Goal: Transaction & Acquisition: Purchase product/service

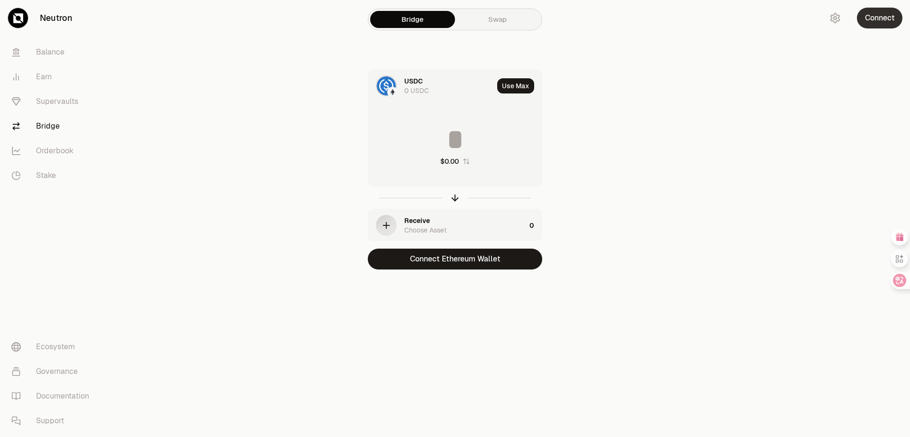
click at [880, 20] on button "Connect" at bounding box center [880, 18] width 46 height 21
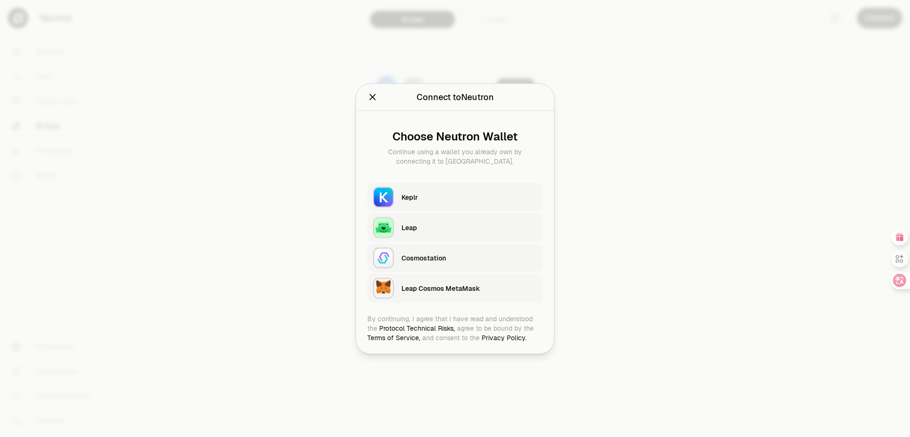
click at [404, 228] on div "Leap" at bounding box center [469, 226] width 136 height 9
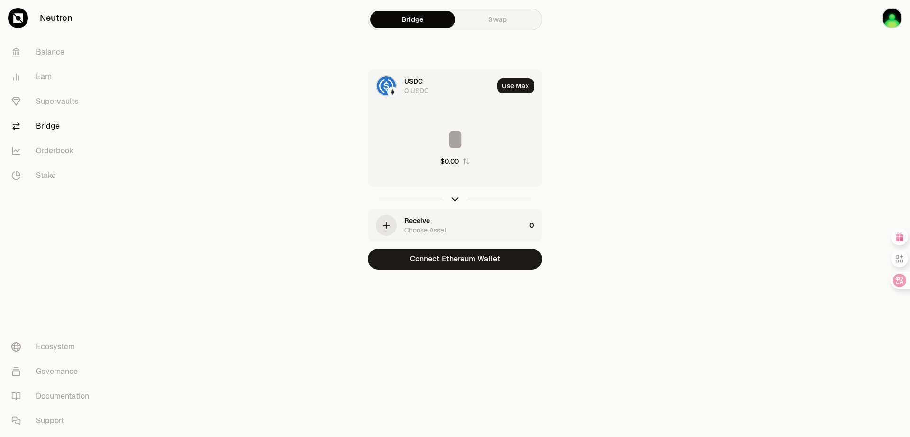
click at [511, 86] on button "Use Max" at bounding box center [515, 85] width 37 height 15
type input "*"
click at [455, 197] on icon "button" at bounding box center [455, 197] width 10 height 10
click at [506, 19] on link "Swap" at bounding box center [497, 19] width 85 height 17
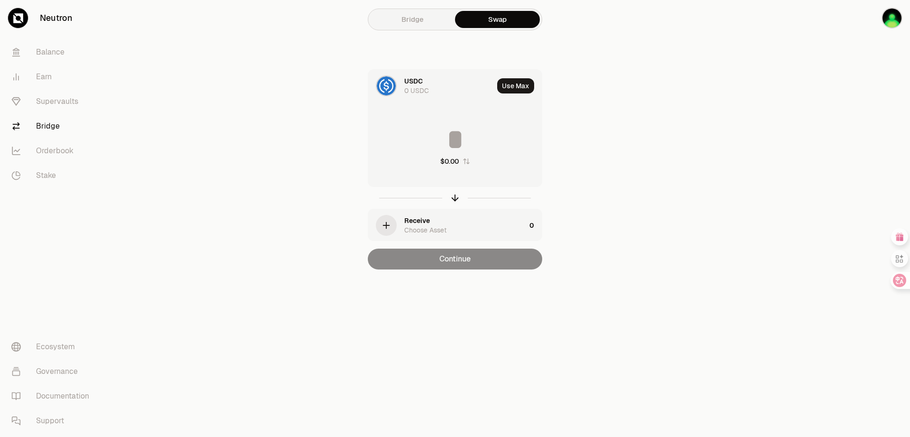
click at [412, 21] on link "Bridge" at bounding box center [412, 19] width 85 height 17
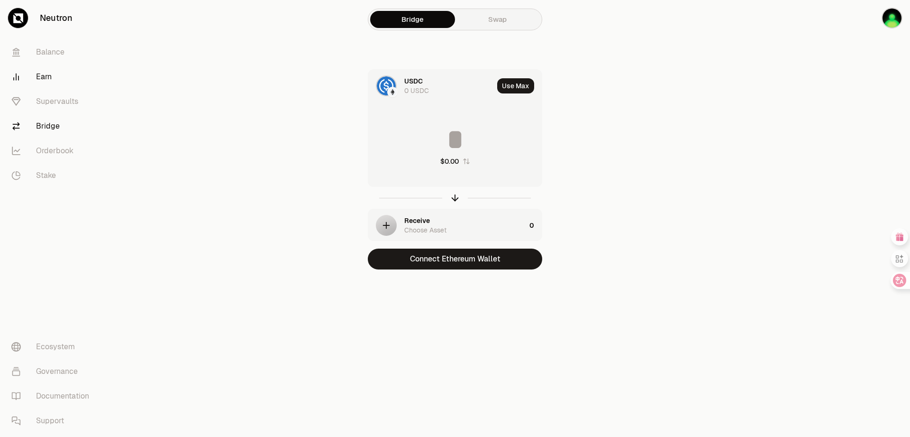
click at [46, 77] on link "Earn" at bounding box center [53, 76] width 99 height 25
click at [392, 226] on div "button" at bounding box center [386, 225] width 21 height 21
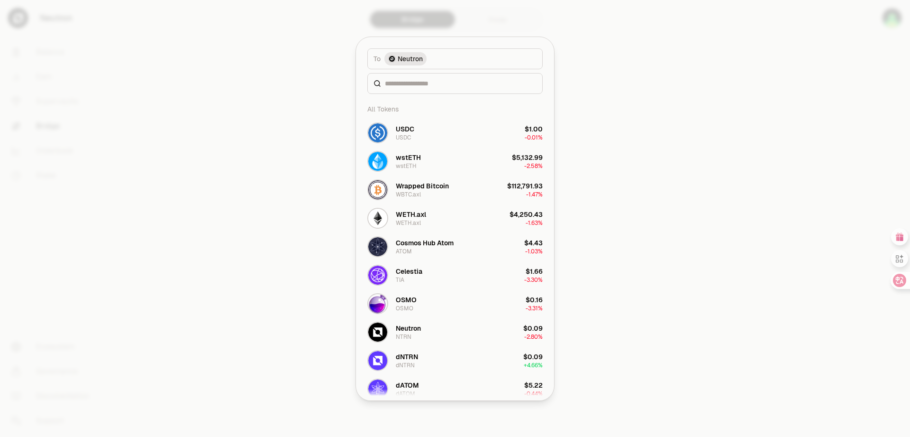
click at [420, 89] on div at bounding box center [454, 83] width 175 height 21
click at [410, 78] on div at bounding box center [454, 83] width 175 height 21
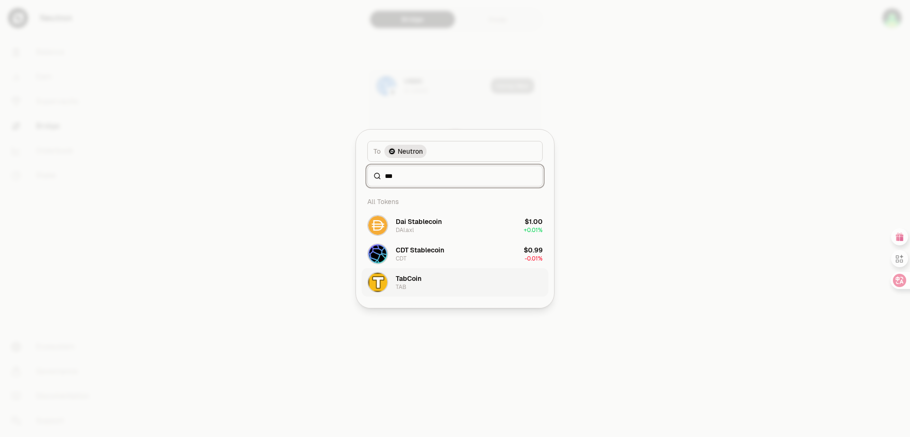
type input "***"
click at [413, 284] on div "TabCoin TAB" at bounding box center [409, 281] width 26 height 17
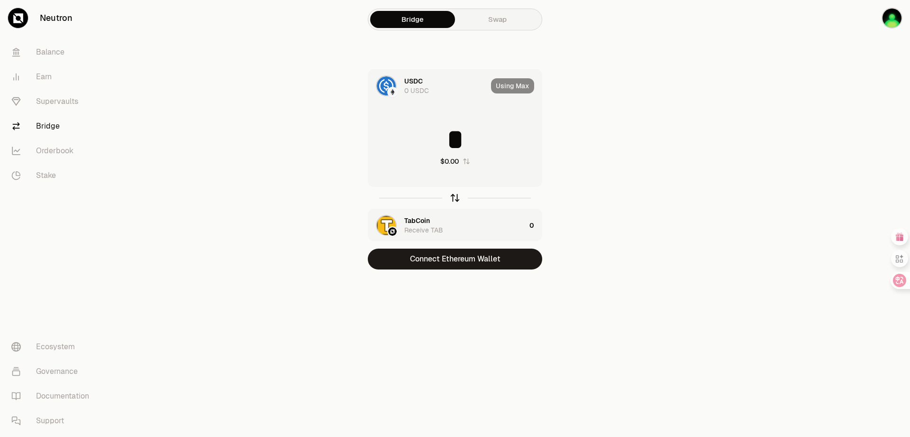
click at [456, 200] on icon "button" at bounding box center [455, 197] width 10 height 10
type input "*"
click at [520, 90] on div "Using Max" at bounding box center [516, 86] width 51 height 32
click at [500, 86] on div "Using Max" at bounding box center [516, 86] width 51 height 32
click at [456, 198] on icon "button" at bounding box center [455, 197] width 10 height 10
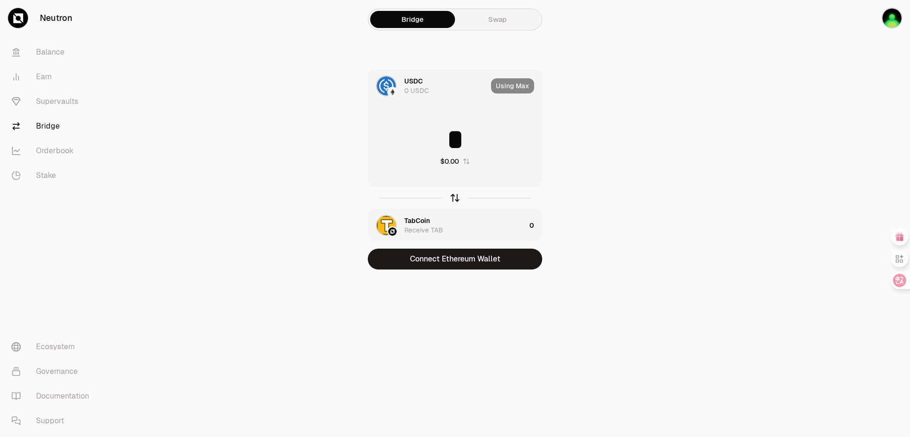
click at [453, 198] on icon "button" at bounding box center [455, 197] width 10 height 10
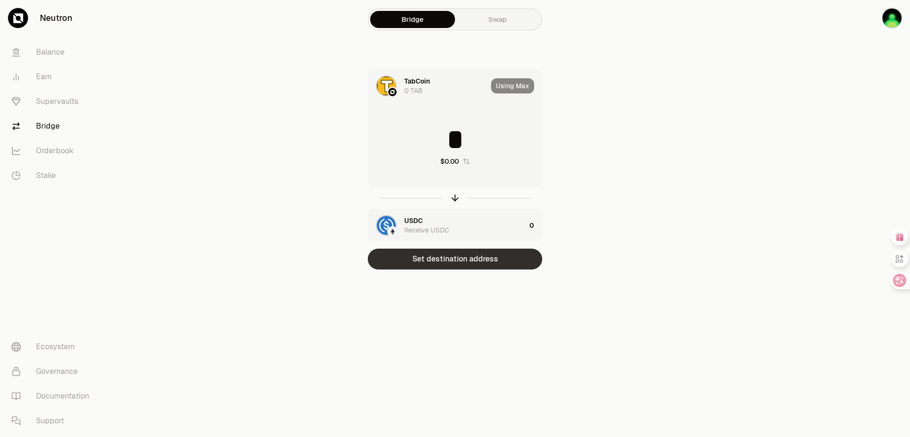
click at [480, 257] on button "Set destination address" at bounding box center [455, 258] width 174 height 21
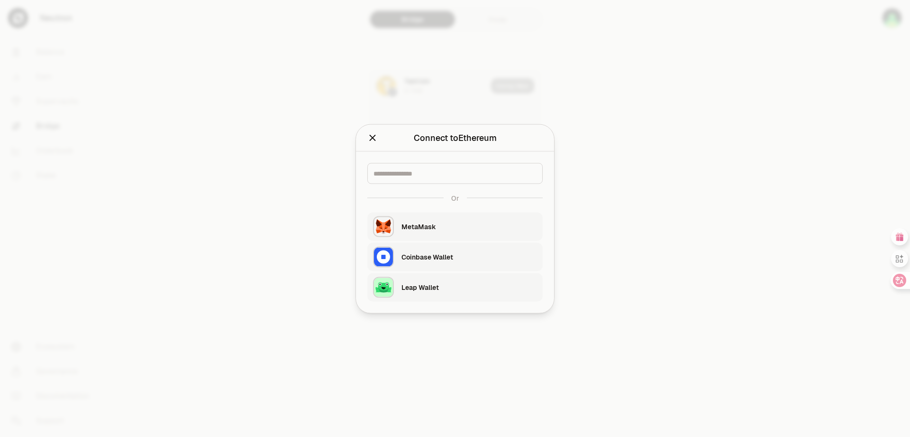
click at [408, 285] on div "Leap Wallet" at bounding box center [469, 286] width 136 height 9
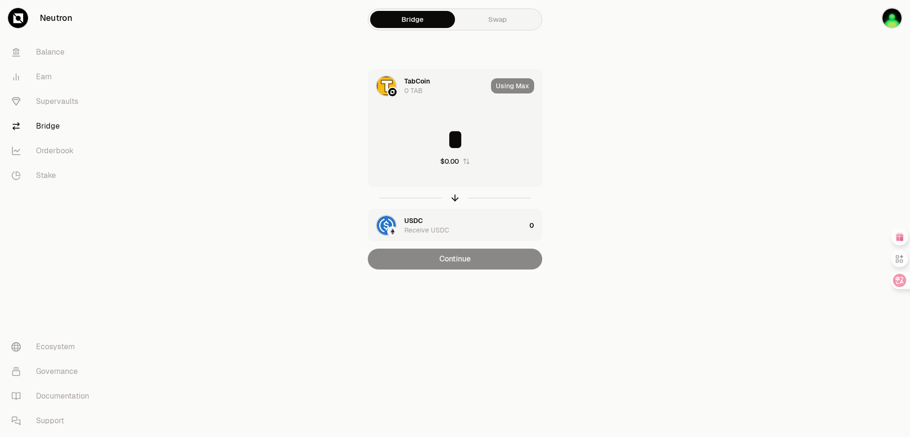
click at [454, 164] on div "$0.00" at bounding box center [449, 160] width 18 height 9
click at [511, 85] on div "Using Max" at bounding box center [516, 86] width 51 height 32
click at [517, 84] on div "Using Max" at bounding box center [516, 86] width 51 height 32
click at [464, 161] on icon "button" at bounding box center [466, 161] width 8 height 8
type input "*"
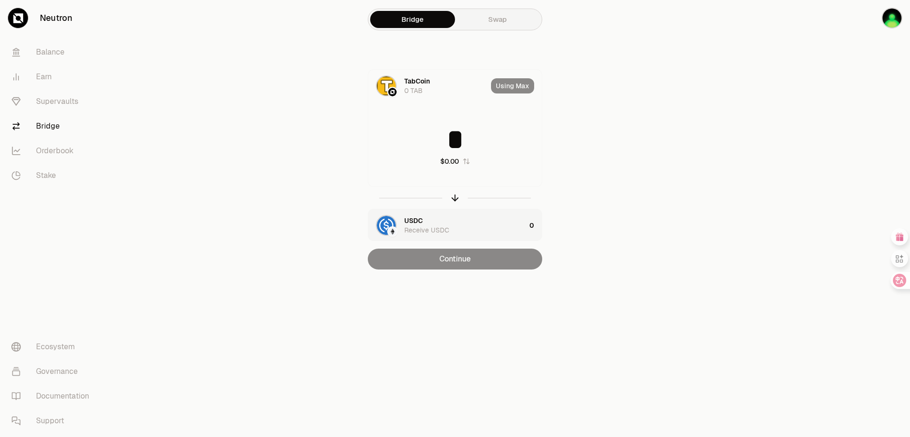
click at [464, 161] on icon "button" at bounding box center [467, 161] width 8 height 8
click at [42, 75] on font "赚取" at bounding box center [43, 77] width 15 height 10
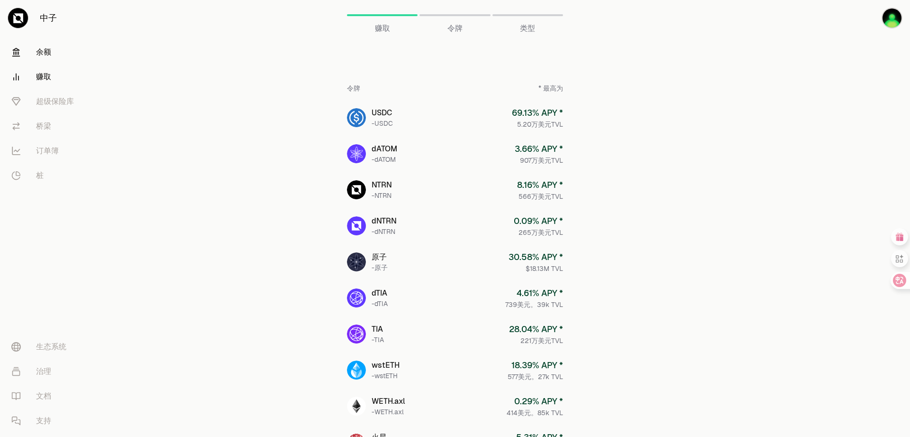
click at [47, 52] on font "余额" at bounding box center [43, 52] width 15 height 10
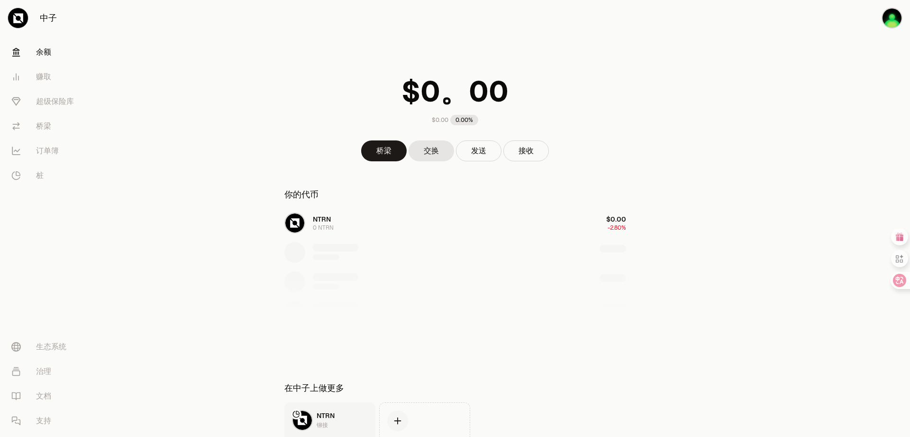
scroll to position [79, 0]
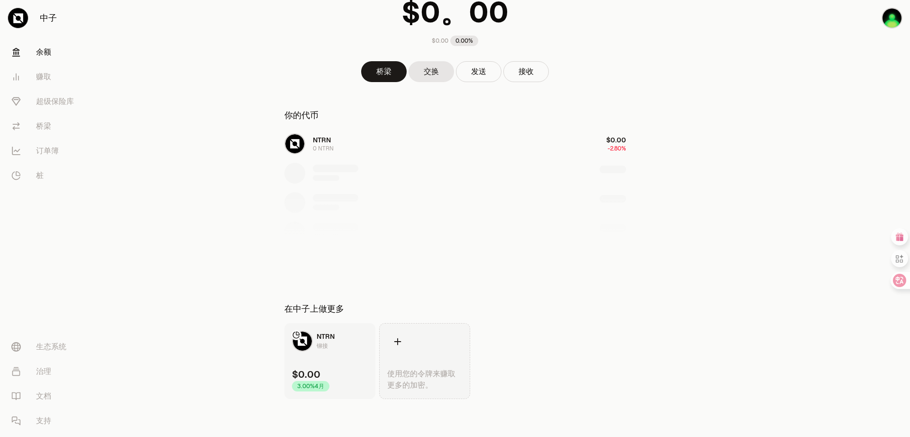
click at [395, 341] on icon at bounding box center [397, 341] width 10 height 10
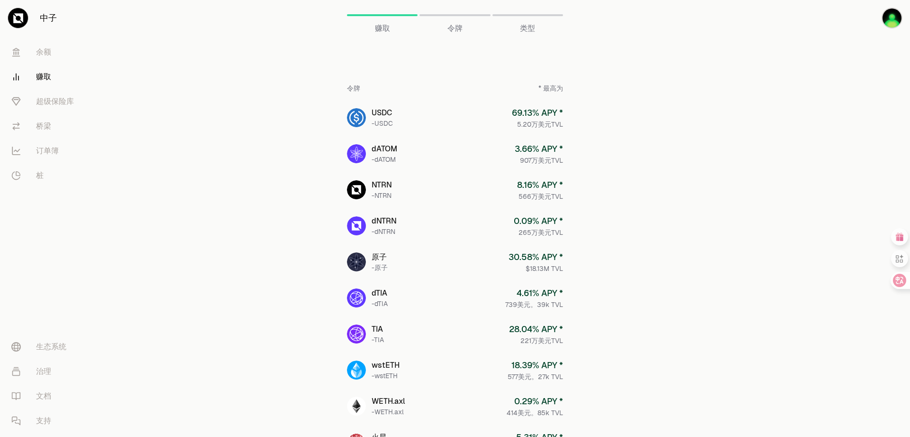
click at [458, 22] on div "令牌" at bounding box center [454, 15] width 71 height 23
click at [528, 26] on font "类型" at bounding box center [527, 28] width 15 height 10
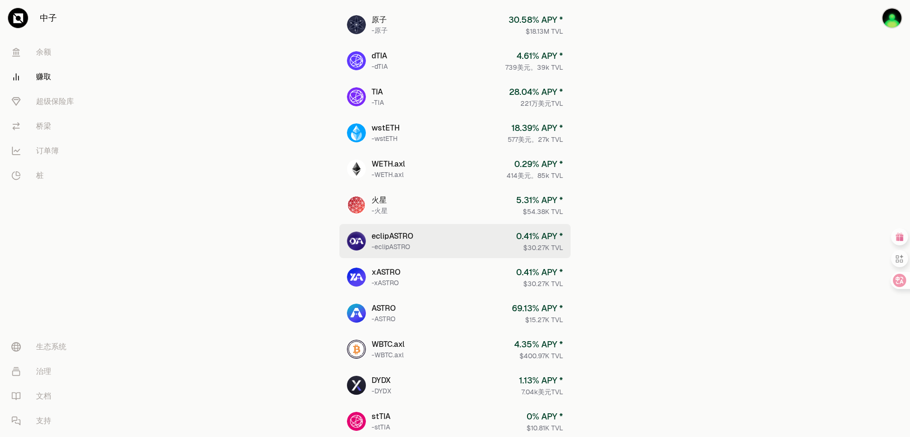
scroll to position [312, 0]
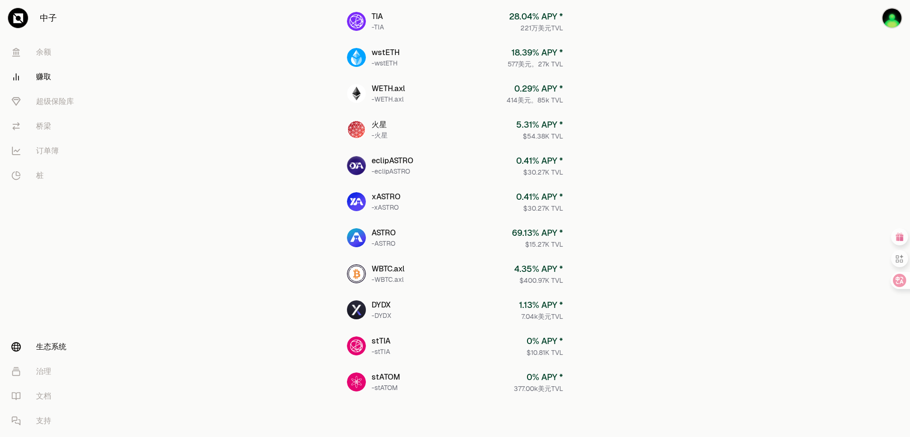
click at [47, 347] on font "生态系统" at bounding box center [51, 346] width 30 height 10
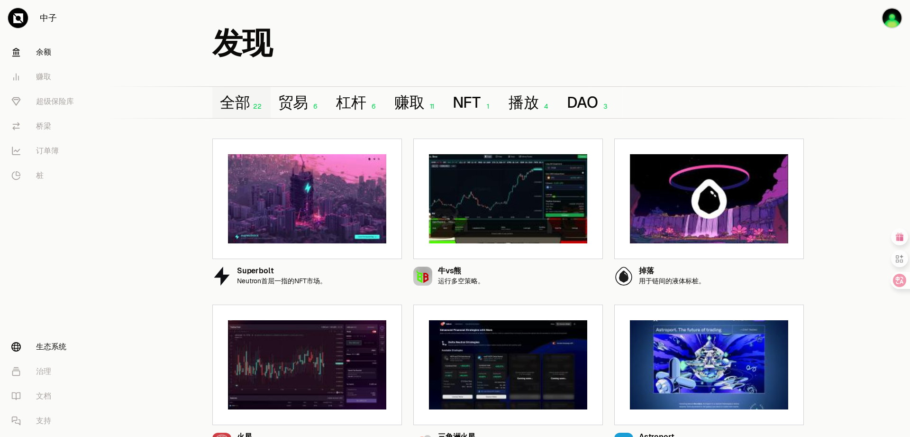
click at [43, 50] on font "余额" at bounding box center [43, 52] width 15 height 10
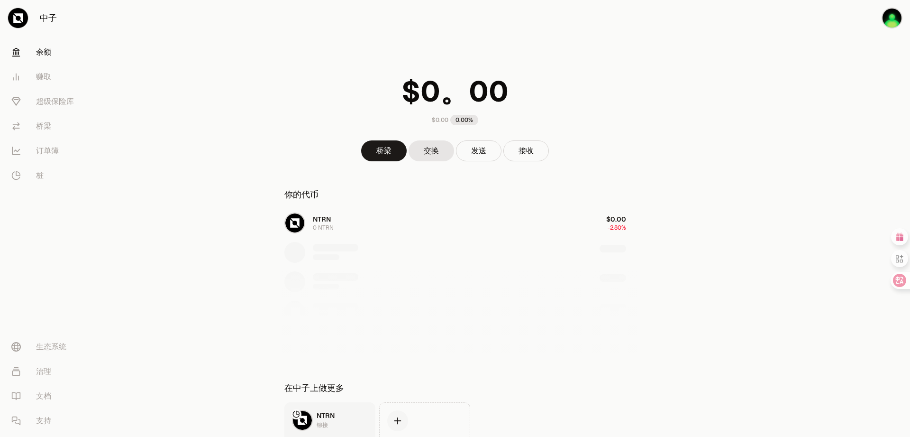
click at [315, 219] on div "NTRN 0 NTRN $0.00 -2.80%" at bounding box center [455, 282] width 364 height 146
click at [435, 157] on link "交换" at bounding box center [432, 150] width 46 height 21
click at [483, 153] on font "发送" at bounding box center [478, 151] width 15 height 10
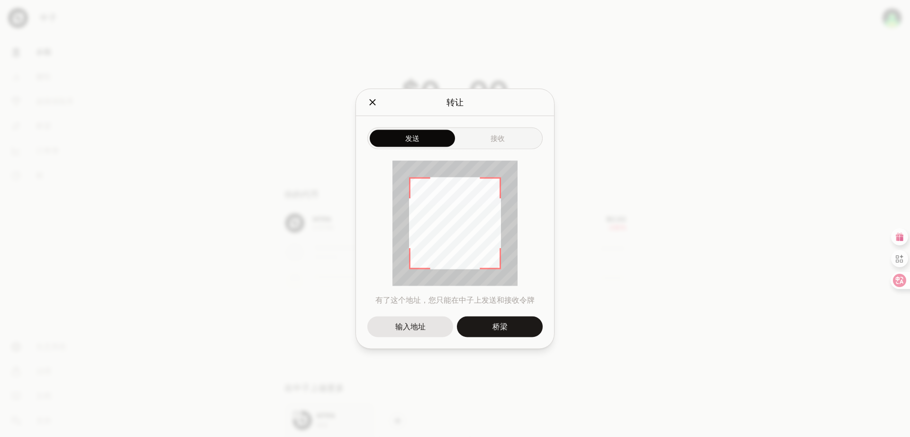
click at [509, 139] on div "发送 接收 有了这个地址，您只能在中子上发送和接收令牌 输入地址 桥梁" at bounding box center [455, 232] width 198 height 232
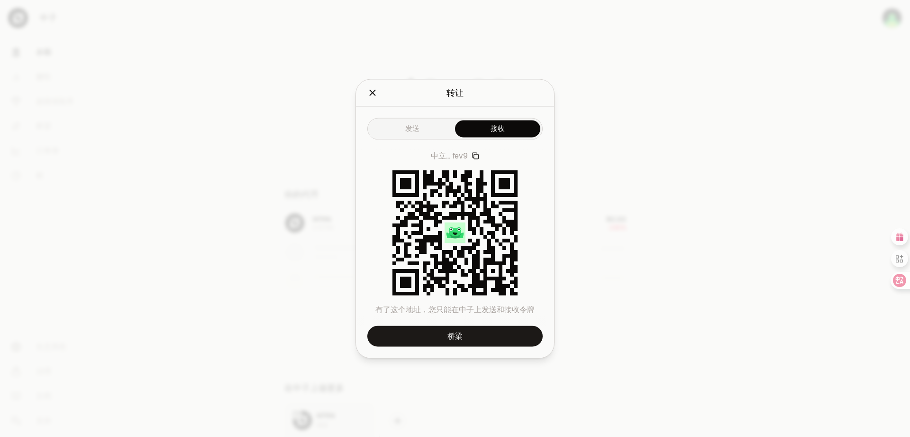
click at [415, 129] on font "发送" at bounding box center [412, 128] width 14 height 9
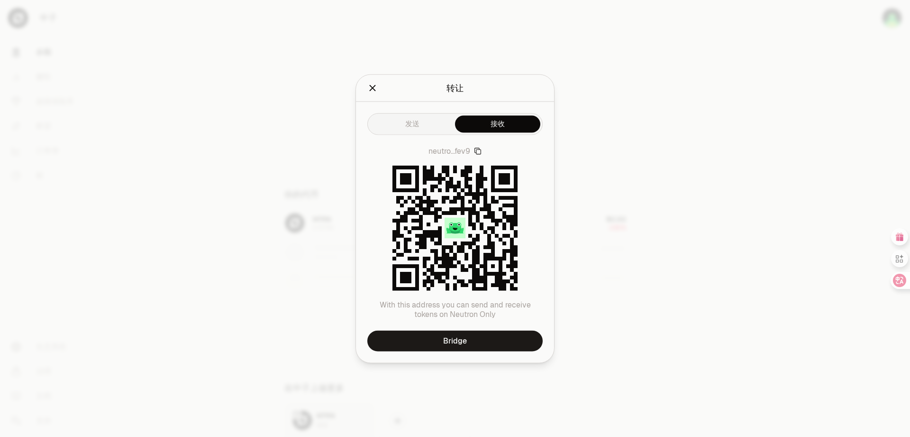
click at [501, 132] on button "接收" at bounding box center [497, 123] width 85 height 17
